Goal: Obtain resource: Download file/media

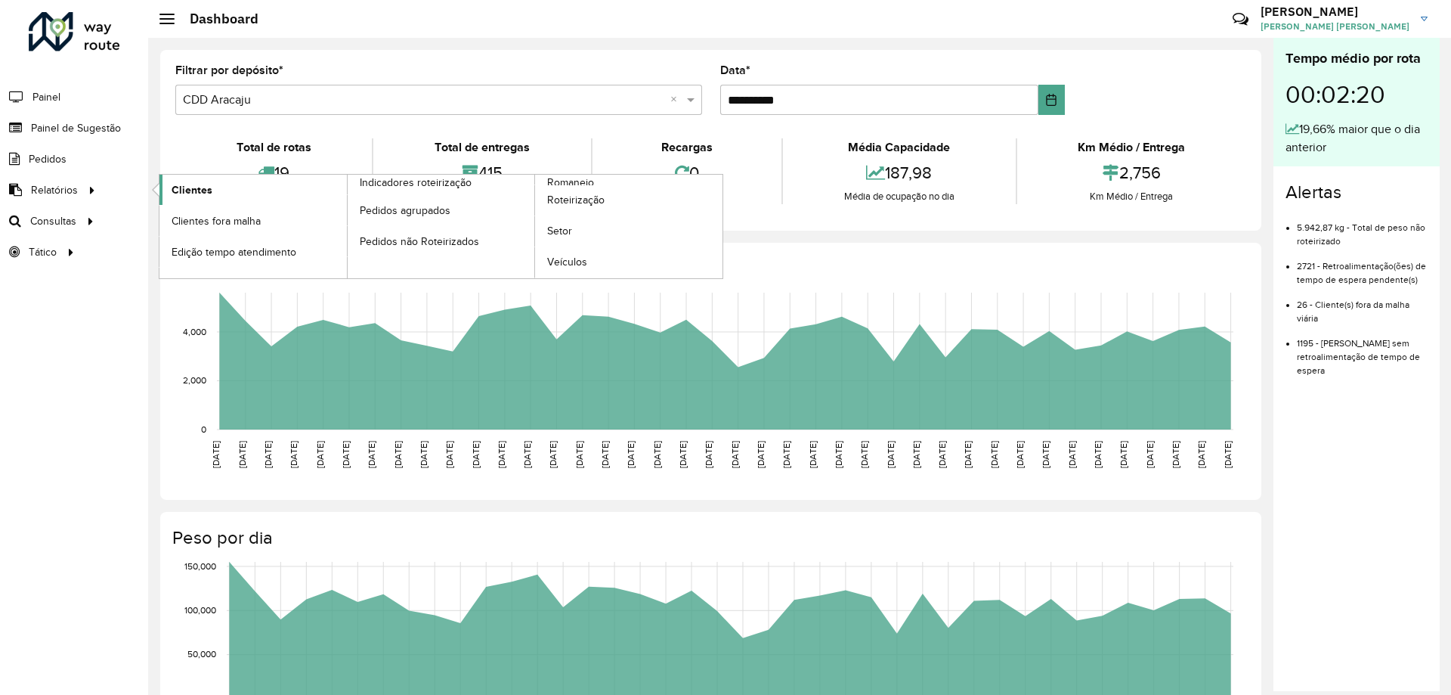
click at [195, 192] on span "Clientes" at bounding box center [192, 190] width 41 height 16
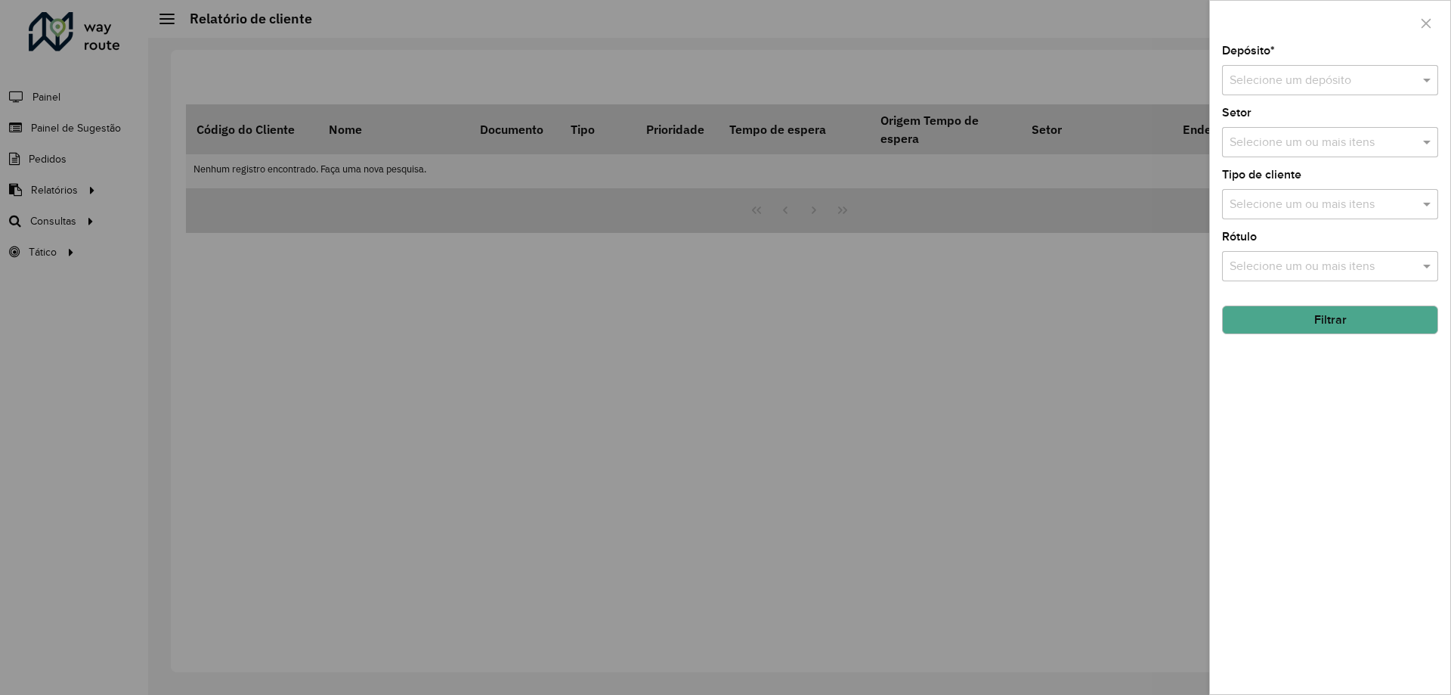
click at [1292, 88] on input "text" at bounding box center [1315, 81] width 171 height 18
click at [1273, 144] on span "CDD Aracaju" at bounding box center [1263, 149] width 68 height 13
click at [1298, 317] on button "Filtrar" at bounding box center [1330, 319] width 216 height 29
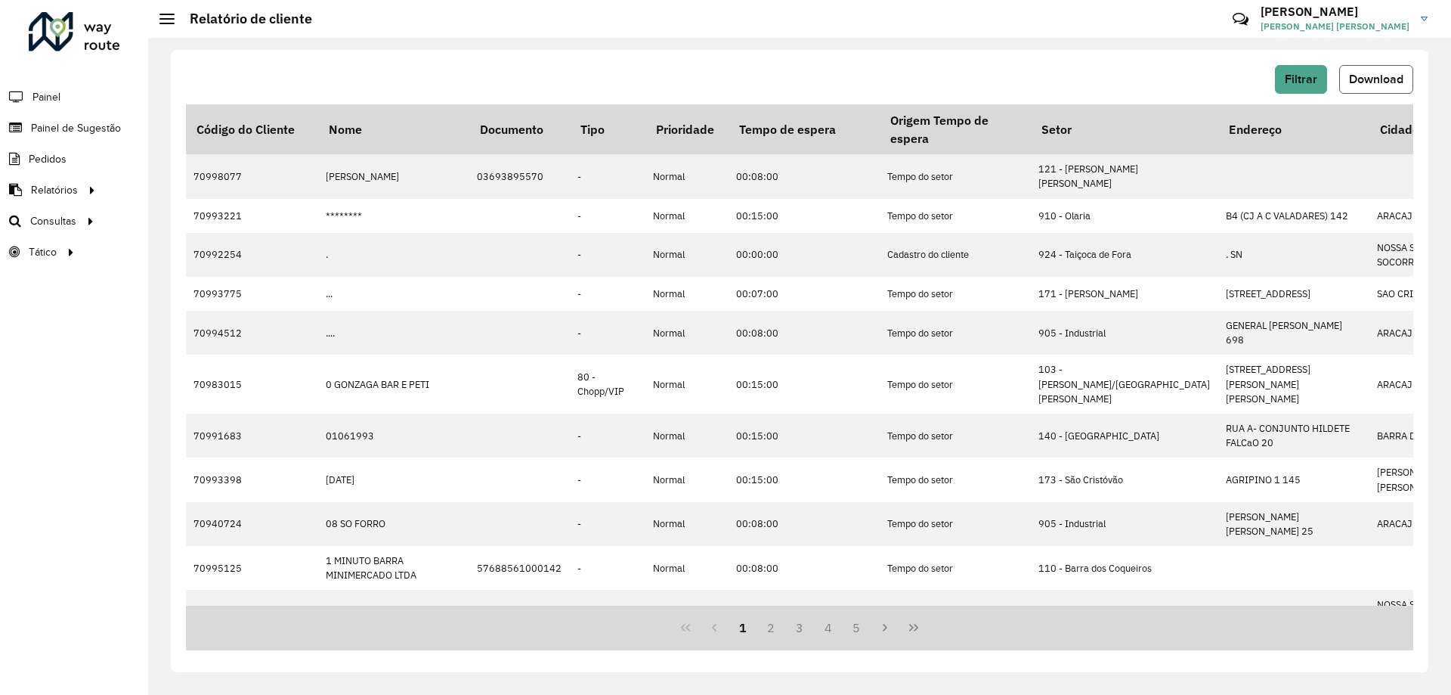
click at [1368, 76] on span "Download" at bounding box center [1376, 79] width 54 height 13
click at [352, 59] on div "Filtrar Download Código do Cliente Nome Documento Tipo Prioridade Tempo de espe…" at bounding box center [800, 361] width 1258 height 622
click at [1367, 87] on button "Download" at bounding box center [1377, 79] width 74 height 29
